Goal: Task Accomplishment & Management: Manage account settings

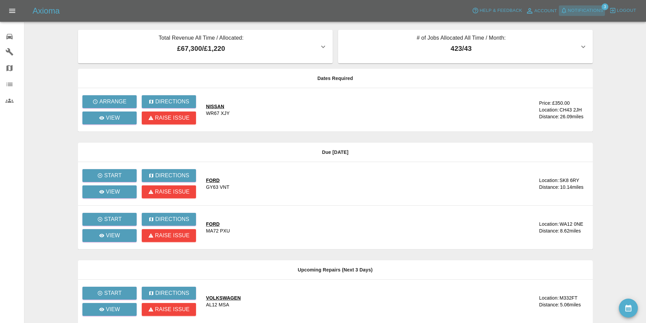
click at [571, 8] on span "Notifications" at bounding box center [585, 11] width 35 height 8
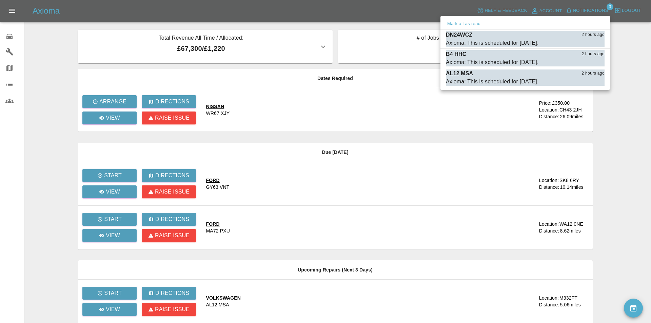
click at [328, 4] on div at bounding box center [325, 161] width 651 height 323
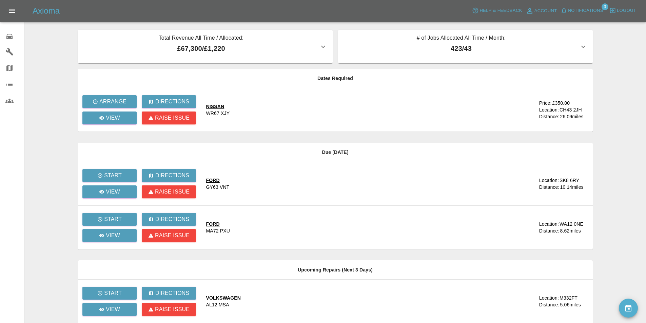
click at [340, 7] on div "Axioma Help & Feedback Account Notifications 3 Logout" at bounding box center [340, 10] width 614 height 11
click at [113, 233] on p "View" at bounding box center [113, 236] width 14 height 8
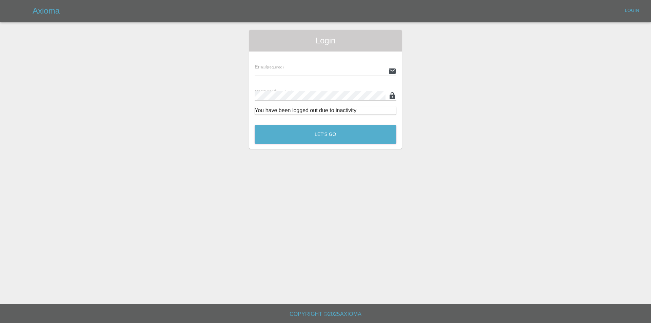
type input "[EMAIL_ADDRESS][DOMAIN_NAME]"
click at [283, 135] on button "Let's Go" at bounding box center [326, 134] width 142 height 19
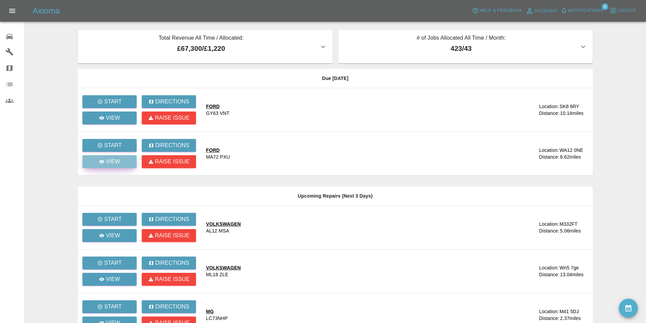
click at [117, 161] on p "View" at bounding box center [113, 162] width 14 height 8
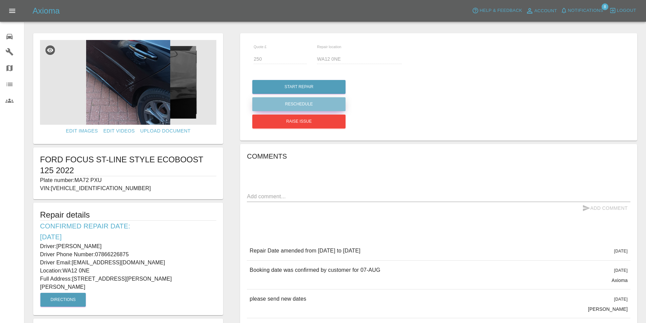
click at [294, 101] on button "Reschedule" at bounding box center [298, 104] width 93 height 14
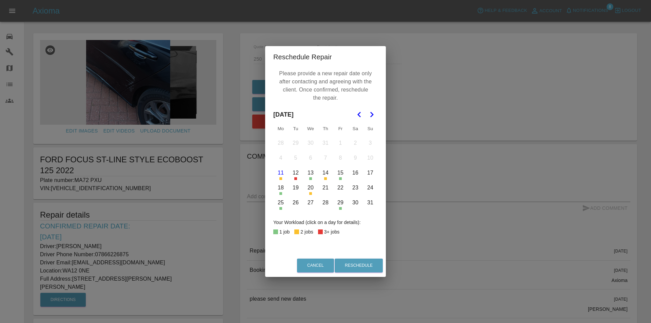
click at [355, 174] on button "16" at bounding box center [355, 173] width 14 height 14
click at [350, 265] on button "Reschedule" at bounding box center [359, 266] width 48 height 14
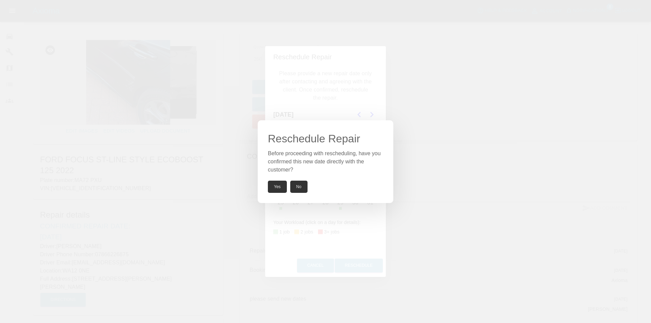
click at [279, 184] on button "Yes" at bounding box center [277, 187] width 19 height 12
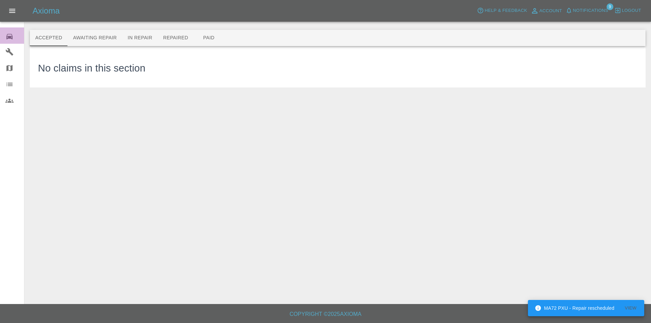
click at [8, 36] on icon at bounding box center [9, 36] width 6 height 5
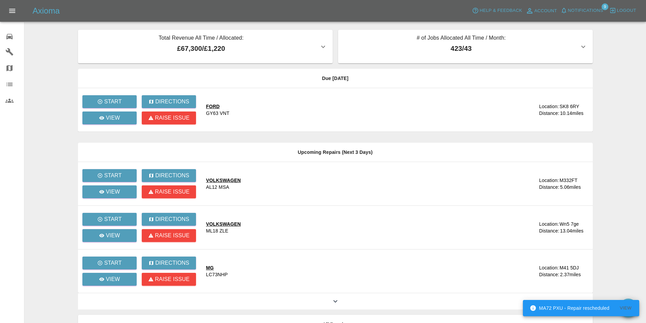
click at [580, 7] on span "Notifications" at bounding box center [585, 11] width 35 height 8
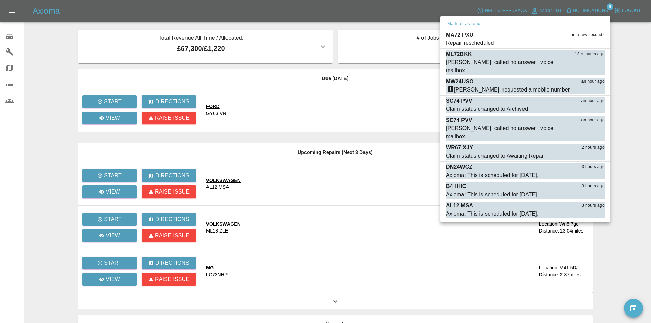
click at [366, 8] on div at bounding box center [325, 161] width 651 height 323
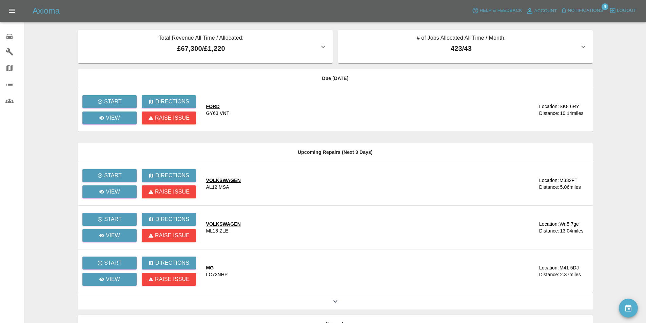
click at [583, 8] on span "Notifications" at bounding box center [585, 11] width 35 height 8
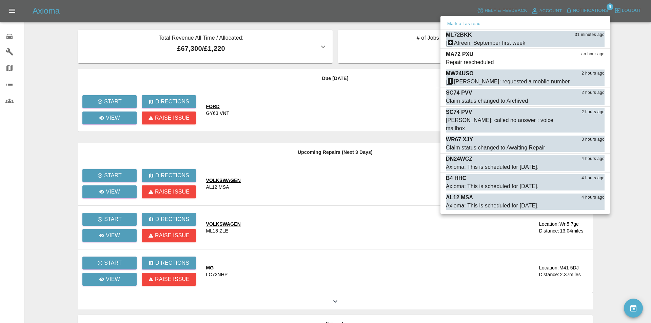
click at [293, 11] on div at bounding box center [325, 161] width 651 height 323
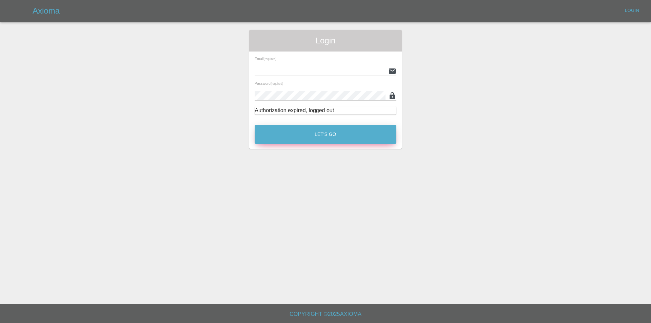
type input "[EMAIL_ADDRESS][DOMAIN_NAME]"
click at [295, 137] on button "Let's Go" at bounding box center [326, 134] width 142 height 19
